Goal: Task Accomplishment & Management: Manage account settings

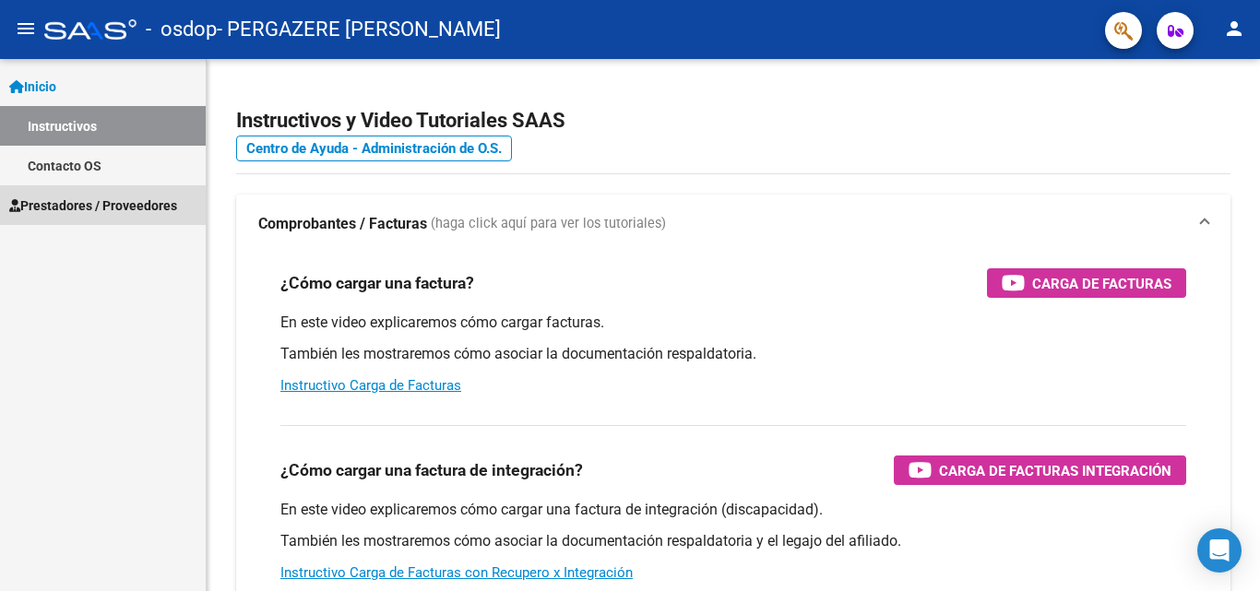
click at [80, 215] on span "Prestadores / Proveedores" at bounding box center [93, 206] width 168 height 20
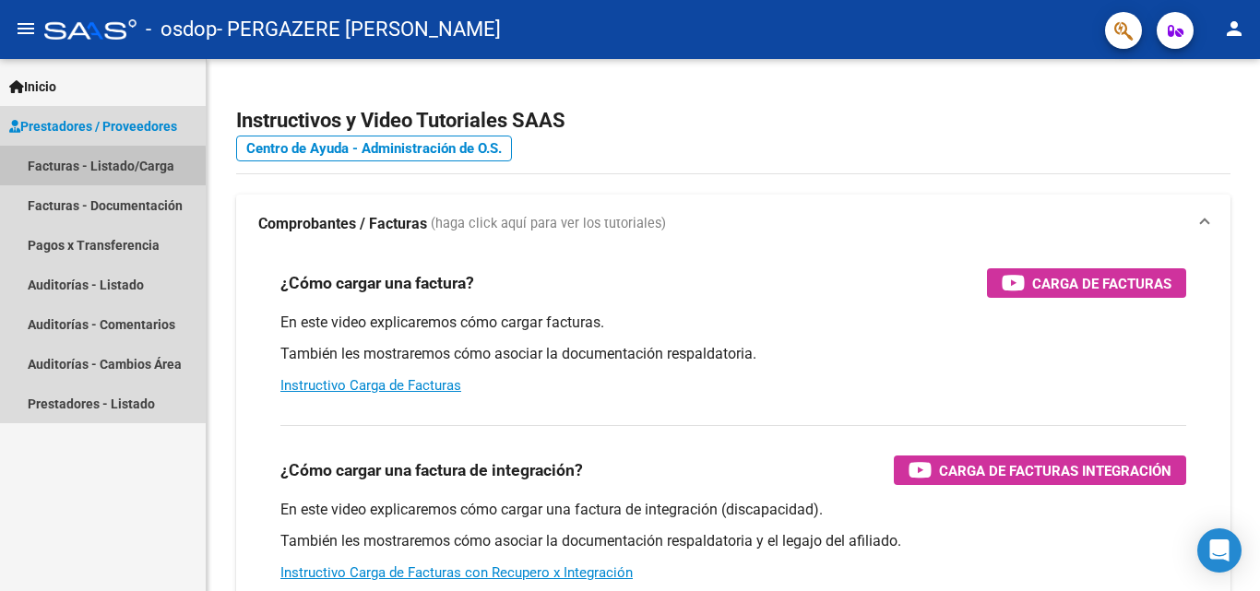
click at [70, 169] on link "Facturas - Listado/Carga" at bounding box center [103, 166] width 206 height 40
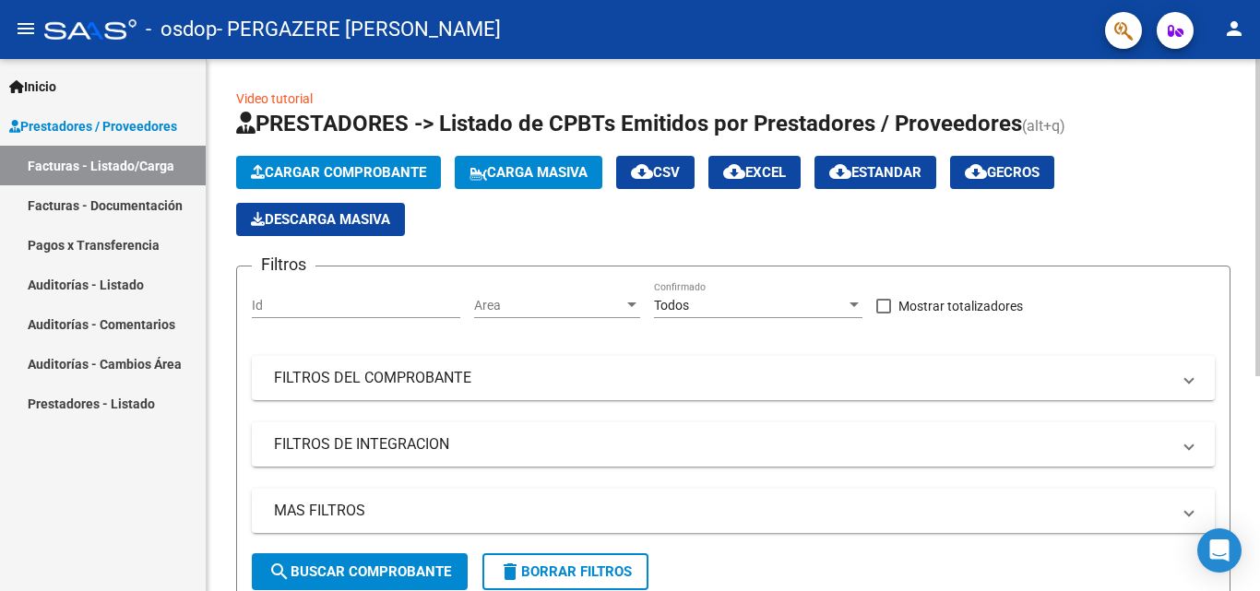
scroll to position [228, 0]
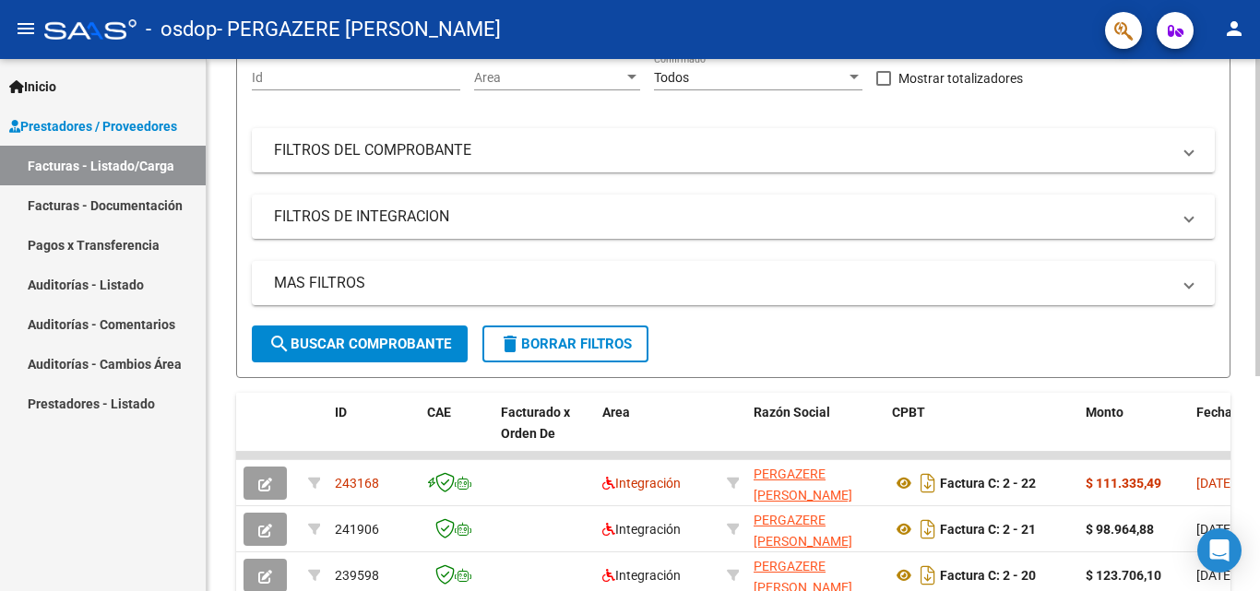
click at [1245, 299] on div at bounding box center [1258, 358] width 5 height 317
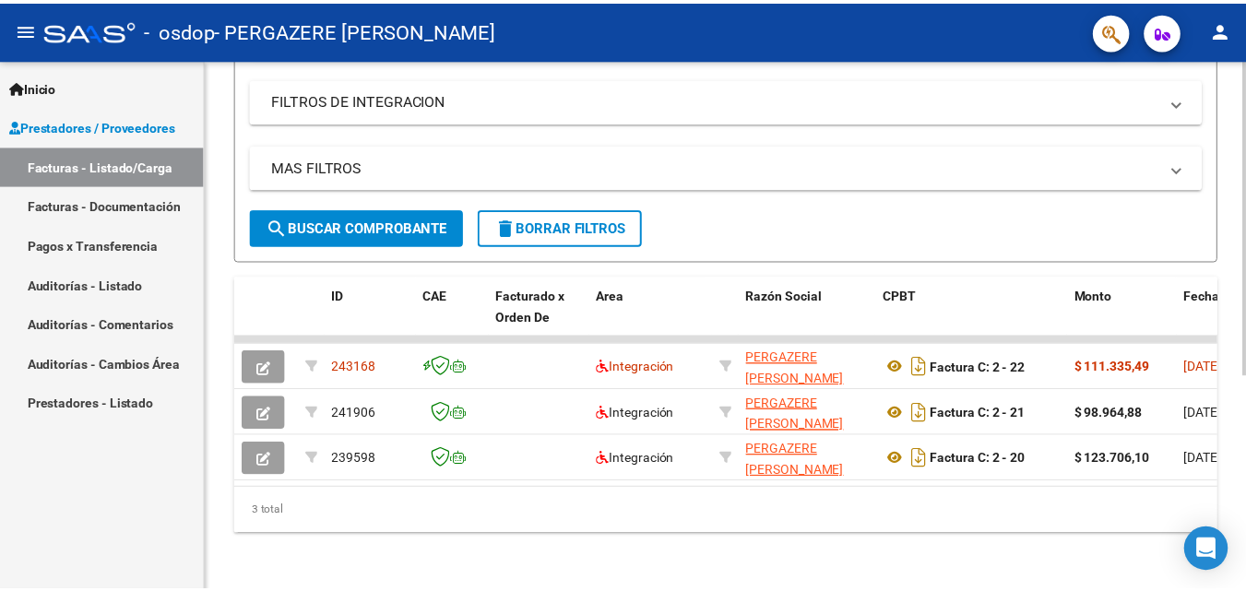
scroll to position [353, 0]
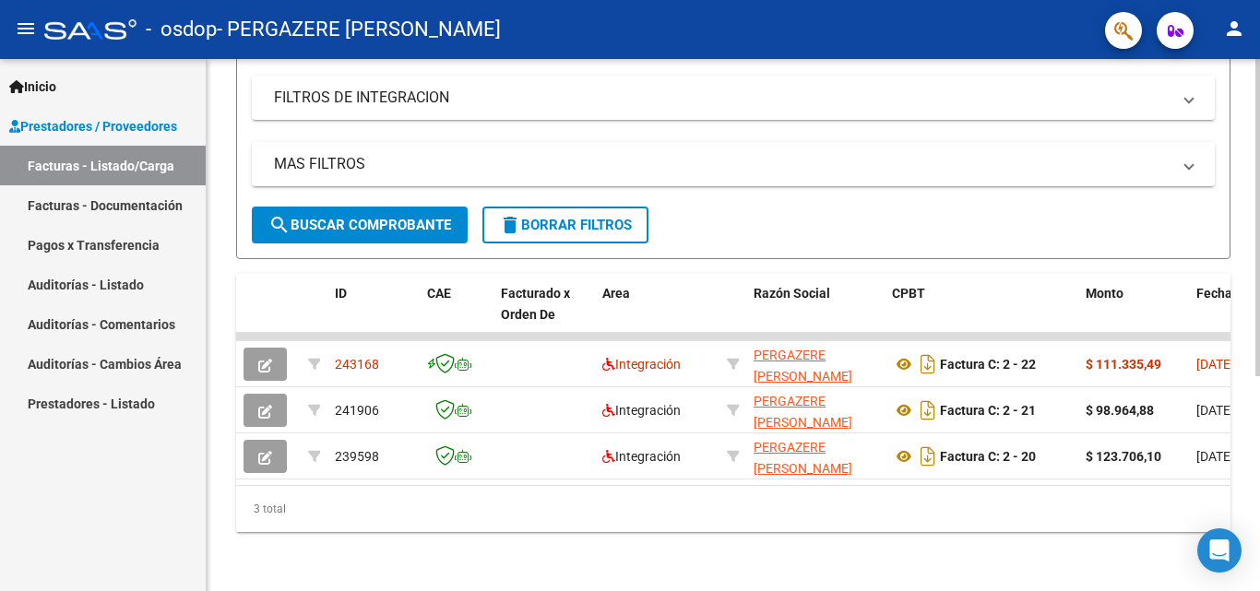
click at [1245, 350] on div at bounding box center [1258, 432] width 5 height 317
click at [1235, 33] on mat-icon "person" at bounding box center [1234, 29] width 22 height 22
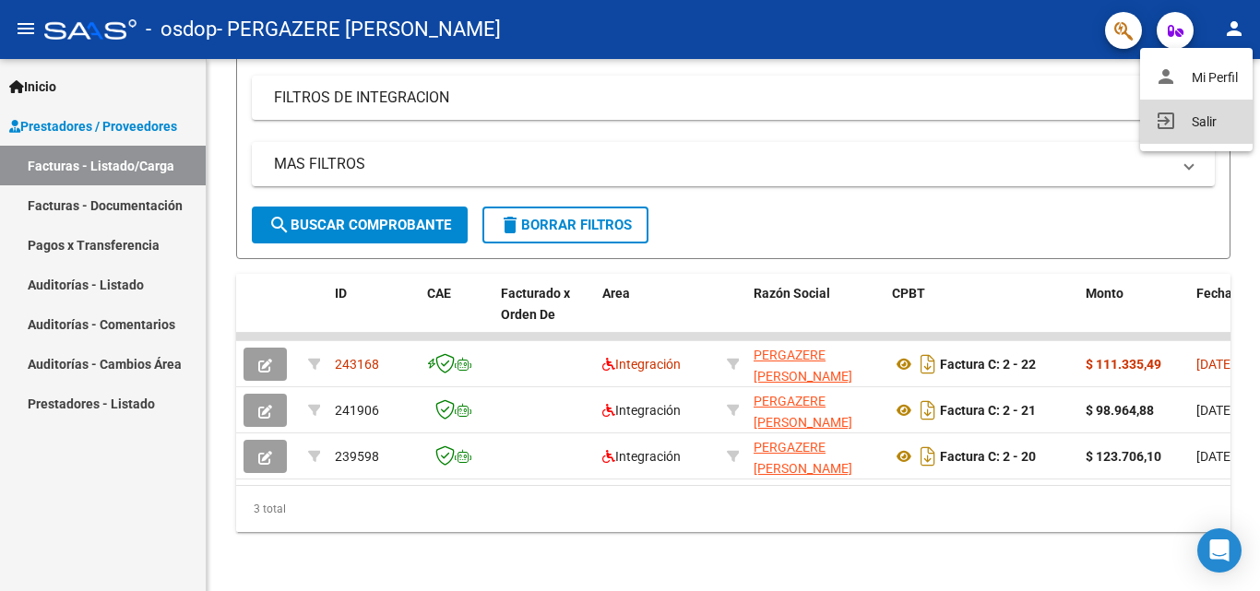
click at [1198, 121] on button "exit_to_app Salir" at bounding box center [1196, 122] width 113 height 44
